Goal: Task Accomplishment & Management: Manage account settings

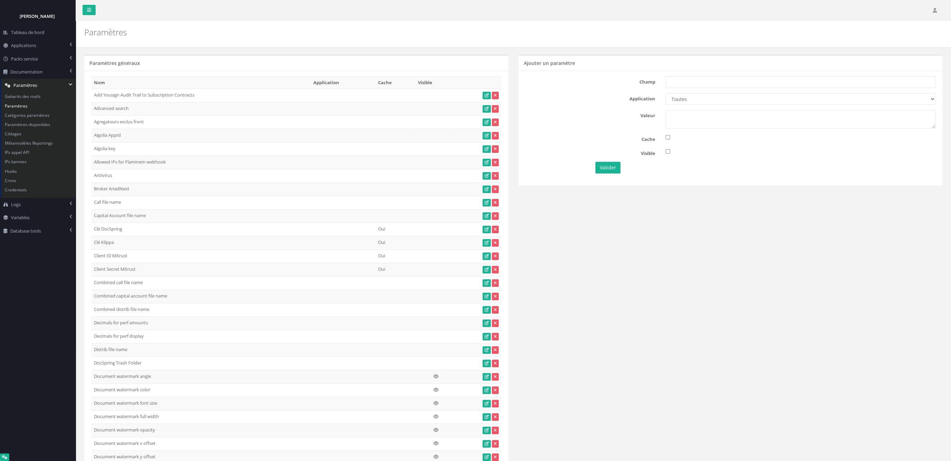
scroll to position [1164, 0]
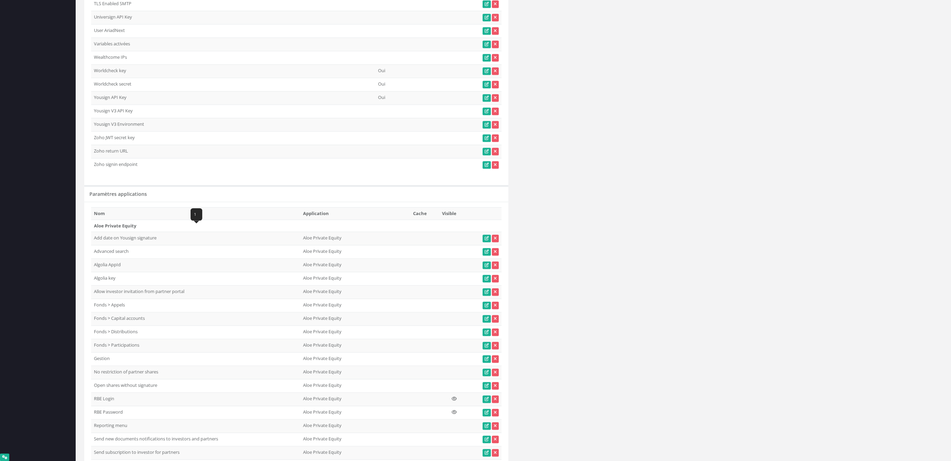
click at [165, 232] on td "Add date on Yousign signature" at bounding box center [195, 238] width 209 height 13
drag, startPoint x: 157, startPoint y: 230, endPoint x: 95, endPoint y: 231, distance: 62.3
click at [95, 232] on td "Add date on Yousign signature" at bounding box center [195, 238] width 209 height 13
copy td "Add date on Yousign signature"
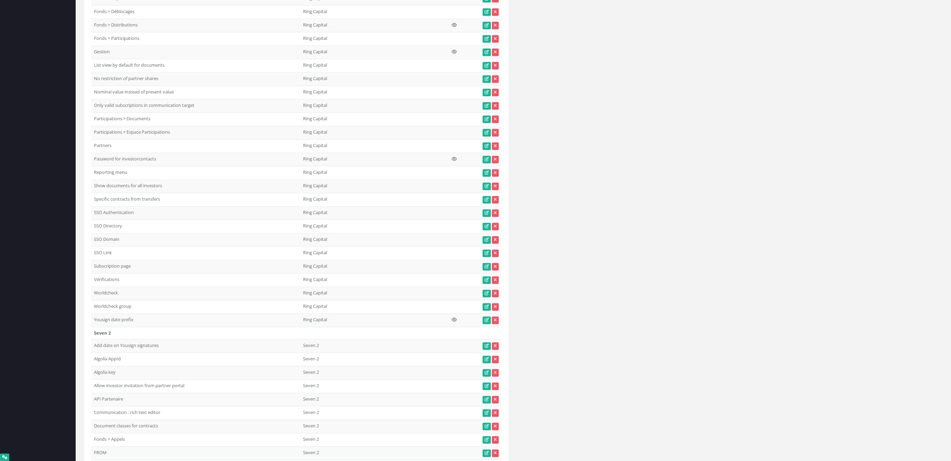
scroll to position [21399, 0]
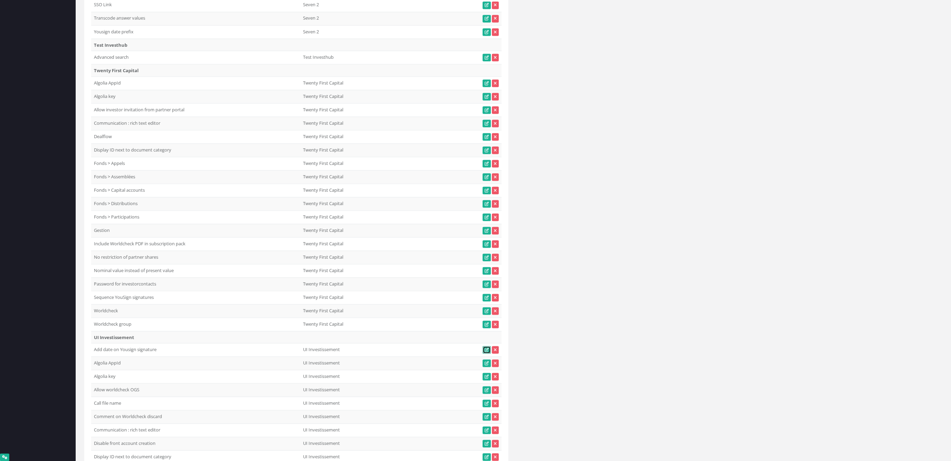
click at [485, 346] on link at bounding box center [486, 350] width 8 height 8
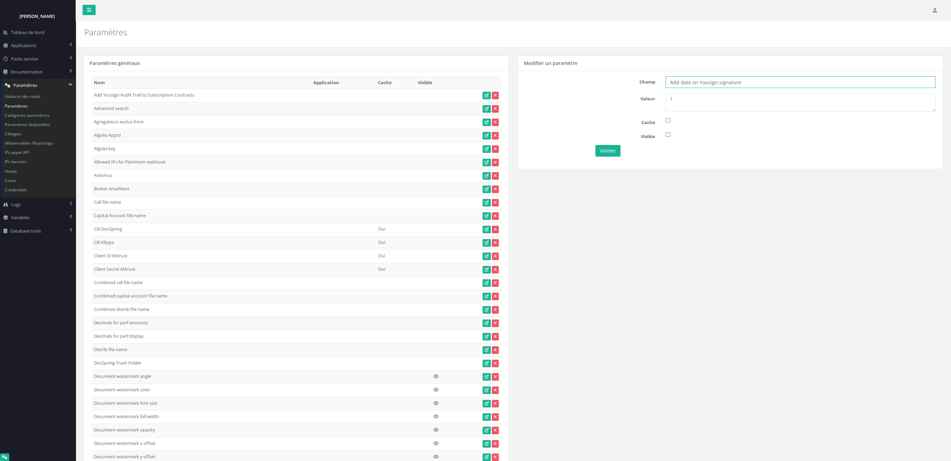
drag, startPoint x: 778, startPoint y: 85, endPoint x: 640, endPoint y: 77, distance: 137.5
click at [665, 77] on input "Add date on Yousign signature" at bounding box center [800, 82] width 270 height 12
click at [757, 85] on input "Add date on Yousign signature" at bounding box center [800, 82] width 270 height 12
click at [758, 84] on input "Add date on Yousign signature" at bounding box center [800, 82] width 270 height 12
drag, startPoint x: 763, startPoint y: 83, endPoint x: 585, endPoint y: 85, distance: 178.1
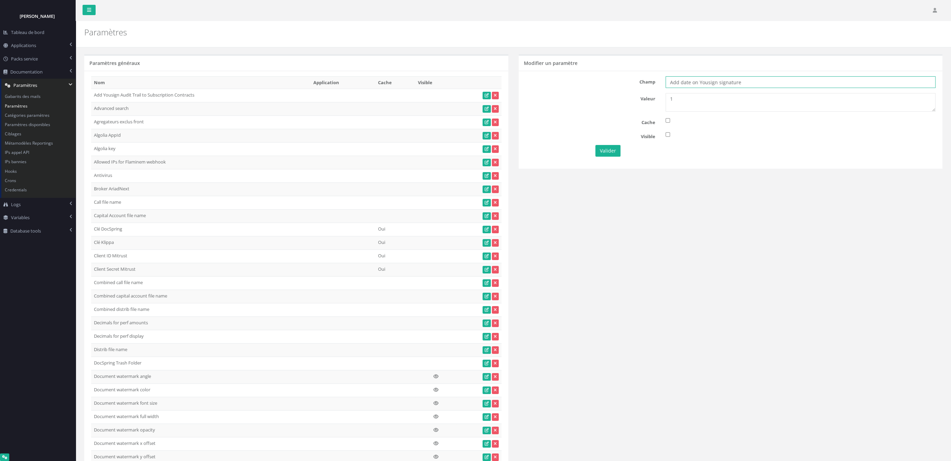
click at [665, 84] on input "Add date on Yousign signature" at bounding box center [800, 82] width 270 height 12
drag, startPoint x: 698, startPoint y: 104, endPoint x: 599, endPoint y: 98, distance: 99.3
click at [665, 97] on textarea "1" at bounding box center [800, 102] width 270 height 19
click at [689, 106] on textarea "1" at bounding box center [800, 102] width 270 height 19
drag, startPoint x: 692, startPoint y: 109, endPoint x: 595, endPoint y: 84, distance: 100.5
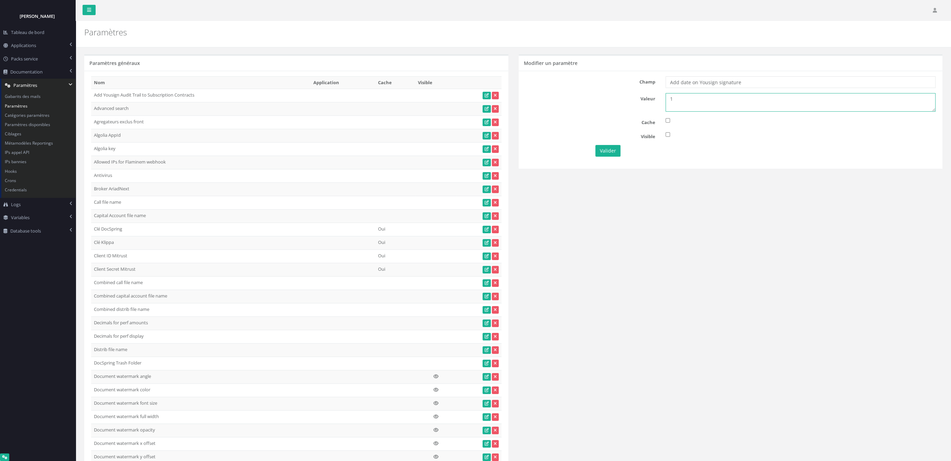
click at [665, 93] on textarea "1" at bounding box center [800, 102] width 270 height 19
click at [717, 151] on div "Valider" at bounding box center [660, 151] width 140 height 12
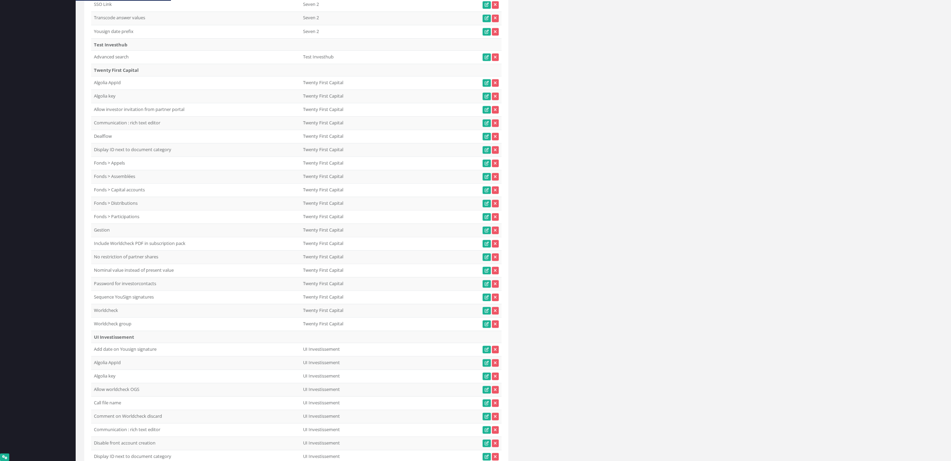
scroll to position [21399, 0]
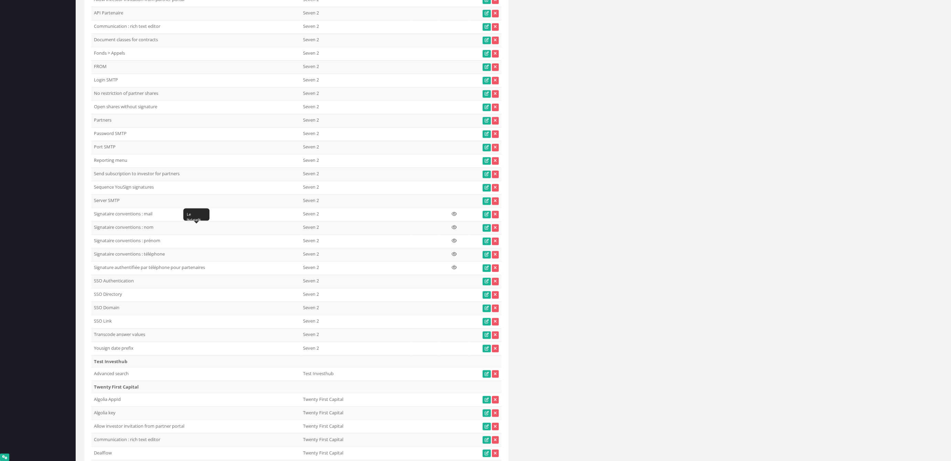
scroll to position [21945, 0]
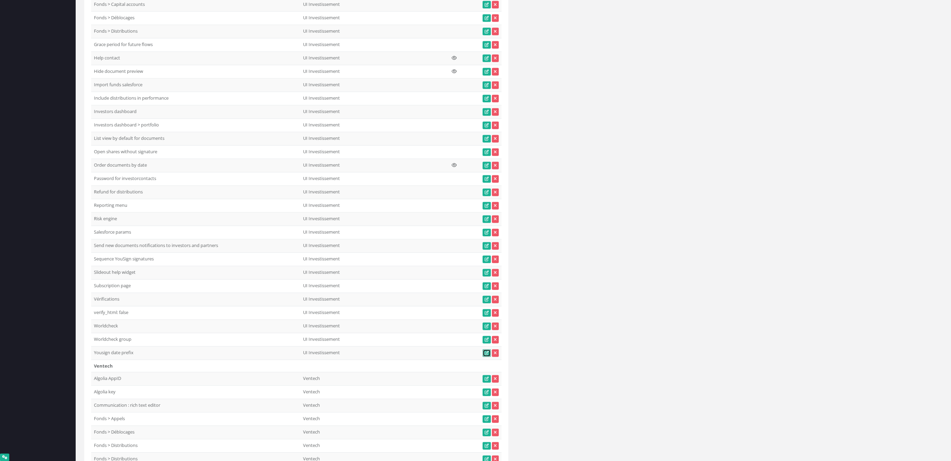
click at [488, 351] on icon at bounding box center [487, 353] width 4 height 4
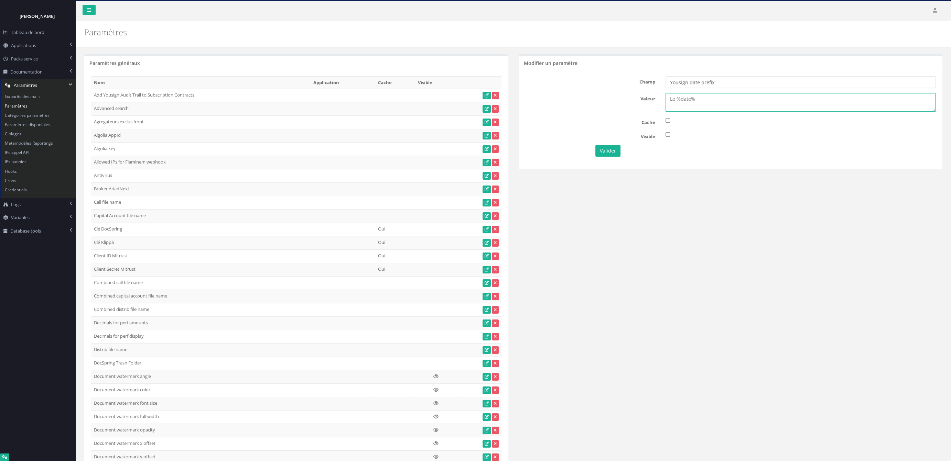
drag, startPoint x: 720, startPoint y: 96, endPoint x: 601, endPoint y: 95, distance: 119.0
click at [665, 95] on textarea "Le %date%" at bounding box center [800, 102] width 270 height 19
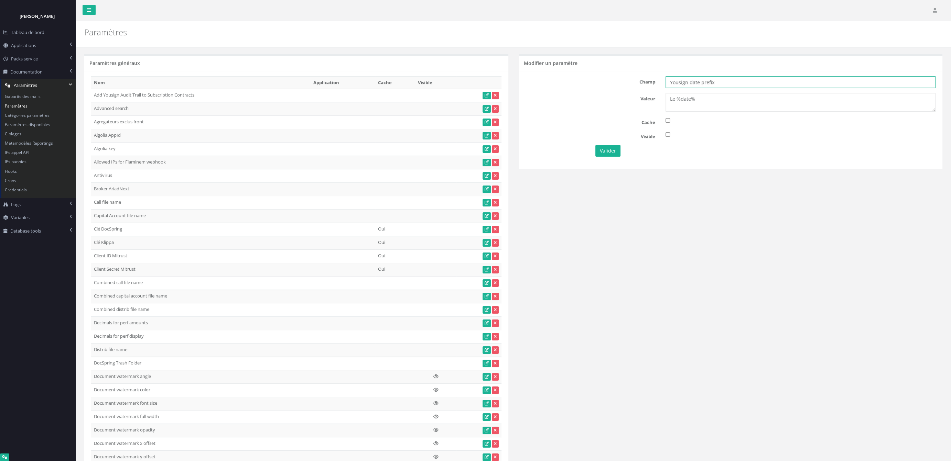
drag, startPoint x: 733, startPoint y: 81, endPoint x: 619, endPoint y: 78, distance: 114.2
click at [665, 78] on input "Yousign date prefix" at bounding box center [800, 82] width 270 height 12
click at [754, 79] on input "Yousign date prefix" at bounding box center [800, 82] width 270 height 12
click at [713, 137] on div at bounding box center [800, 135] width 280 height 8
click at [25, 42] on link "Applications" at bounding box center [38, 45] width 76 height 13
